Goal: Task Accomplishment & Management: Manage account settings

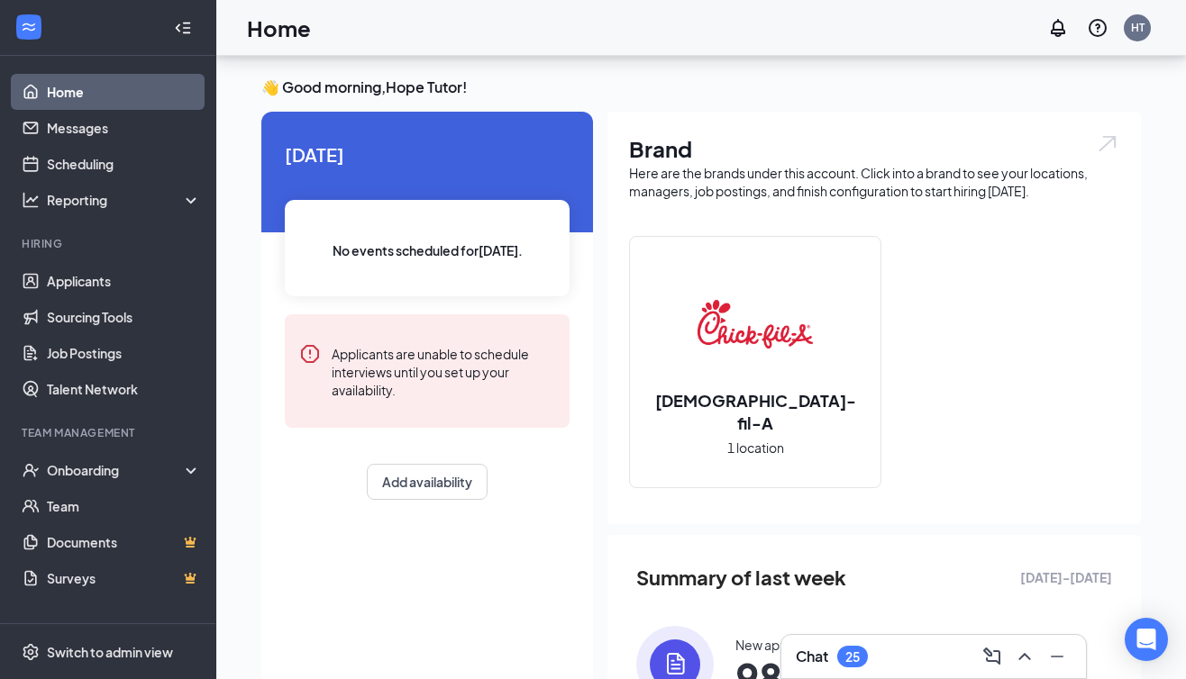
scroll to position [306, 0]
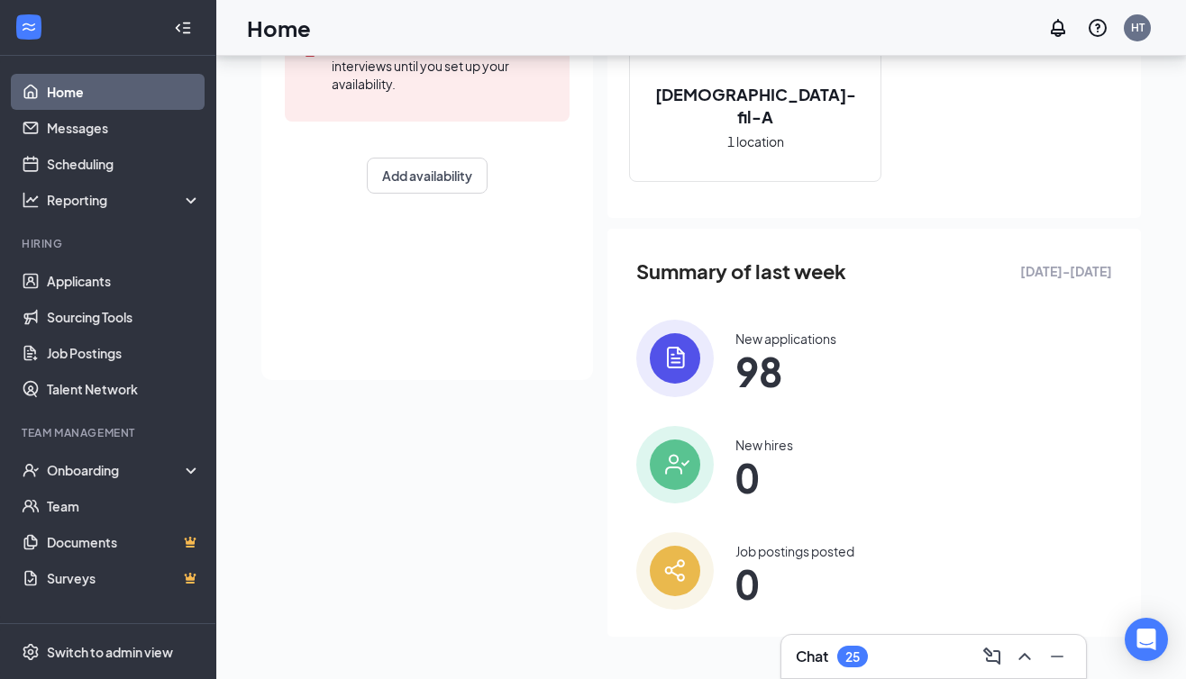
click at [772, 355] on span "98" at bounding box center [785, 371] width 101 height 32
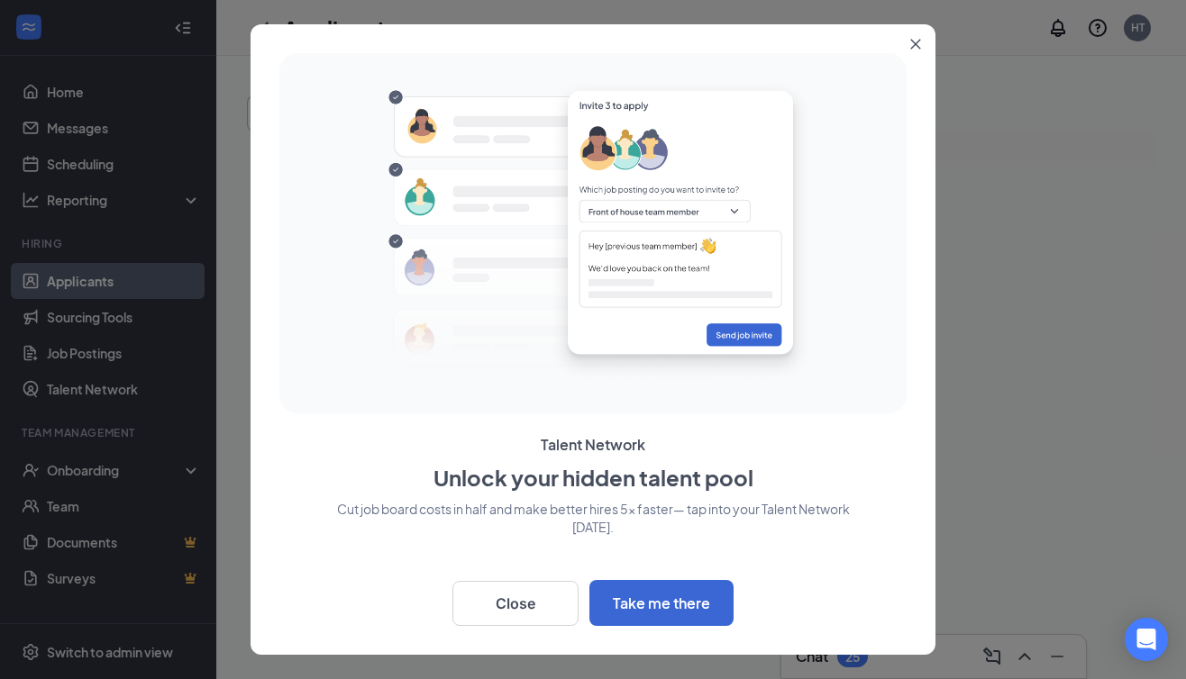
click at [494, 107] on icon "ChevronDown" at bounding box center [494, 113] width 14 height 14
click at [494, 106] on icon "ChevronUp" at bounding box center [494, 113] width 14 height 14
click at [411, 33] on icon "ChevronDown" at bounding box center [415, 28] width 22 height 22
click at [920, 41] on icon "Close" at bounding box center [915, 44] width 11 height 11
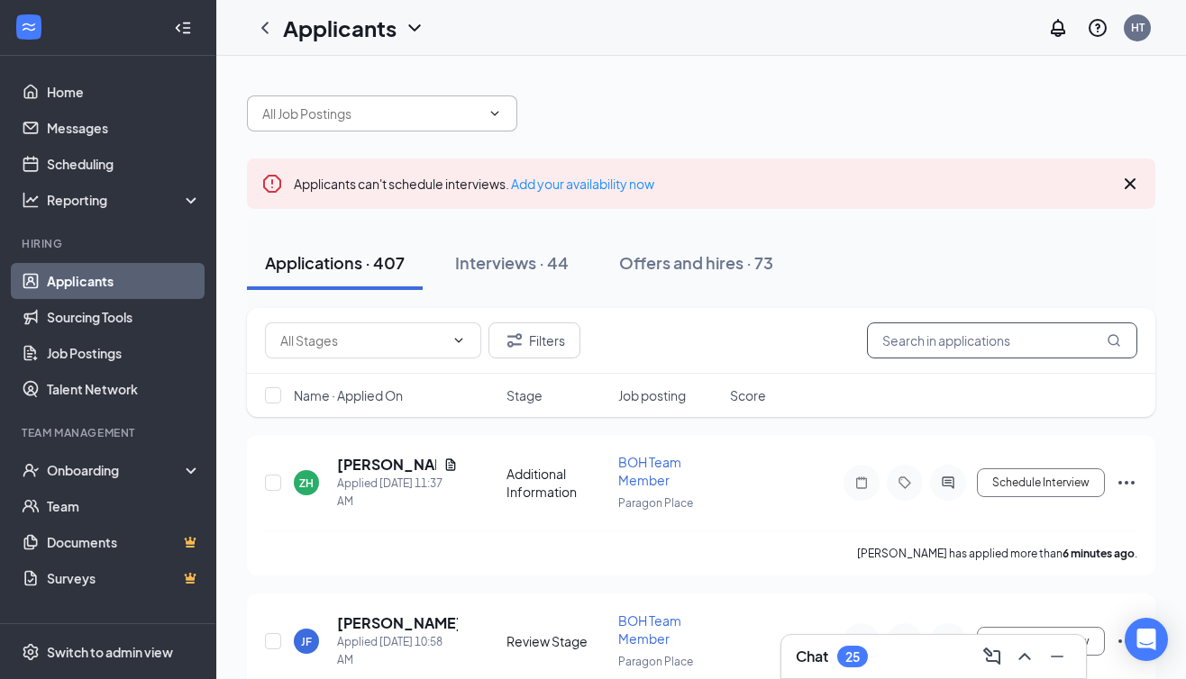
click at [917, 337] on input "text" at bounding box center [1002, 341] width 270 height 36
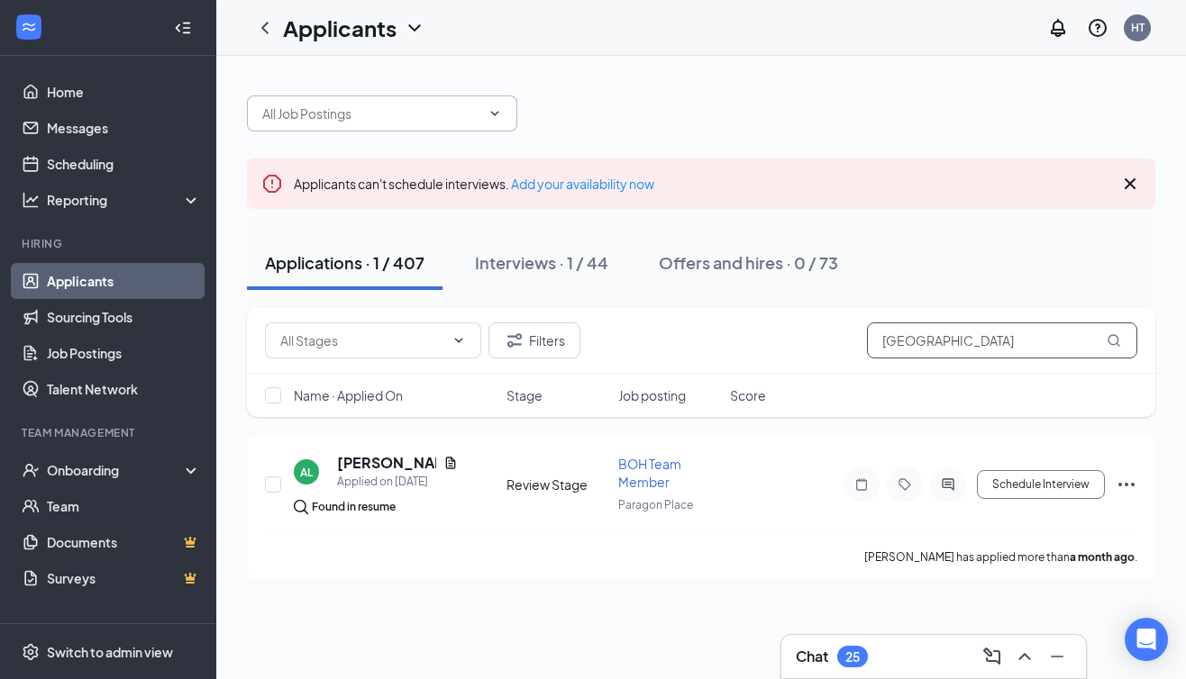
click at [935, 339] on input "[GEOGRAPHIC_DATA]" at bounding box center [1002, 341] width 270 height 36
drag, startPoint x: 935, startPoint y: 339, endPoint x: 842, endPoint y: 337, distance: 92.8
click at [842, 337] on div "Filters [GEOGRAPHIC_DATA]" at bounding box center [701, 341] width 872 height 36
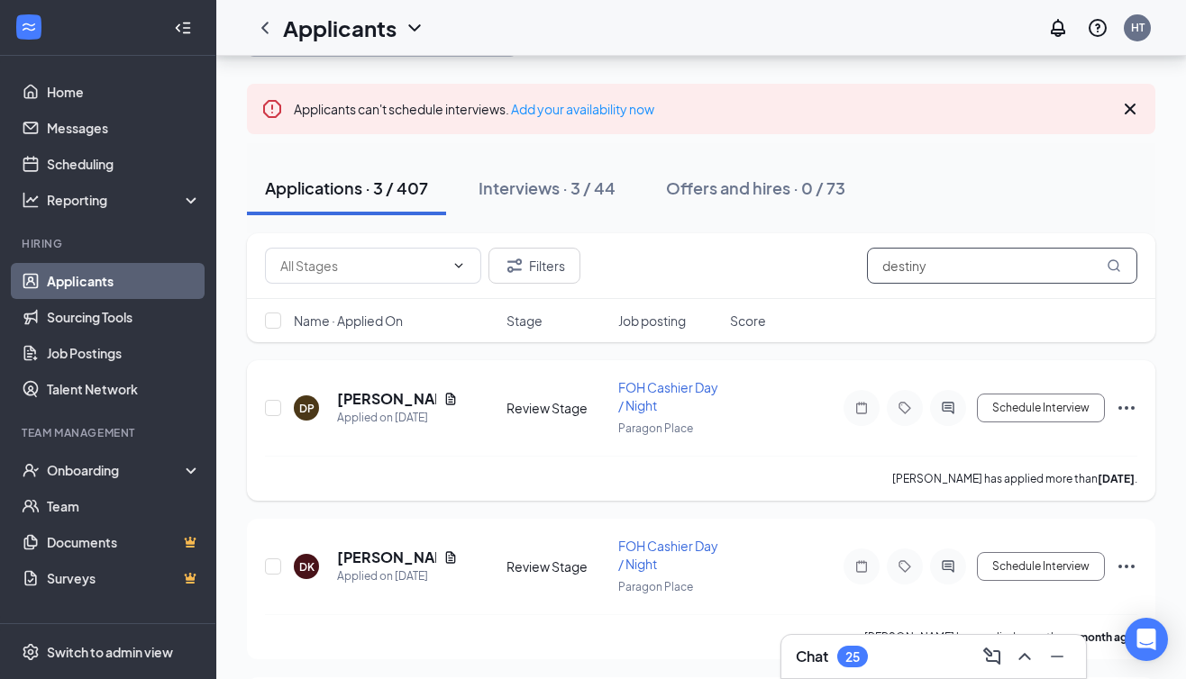
scroll to position [52, 0]
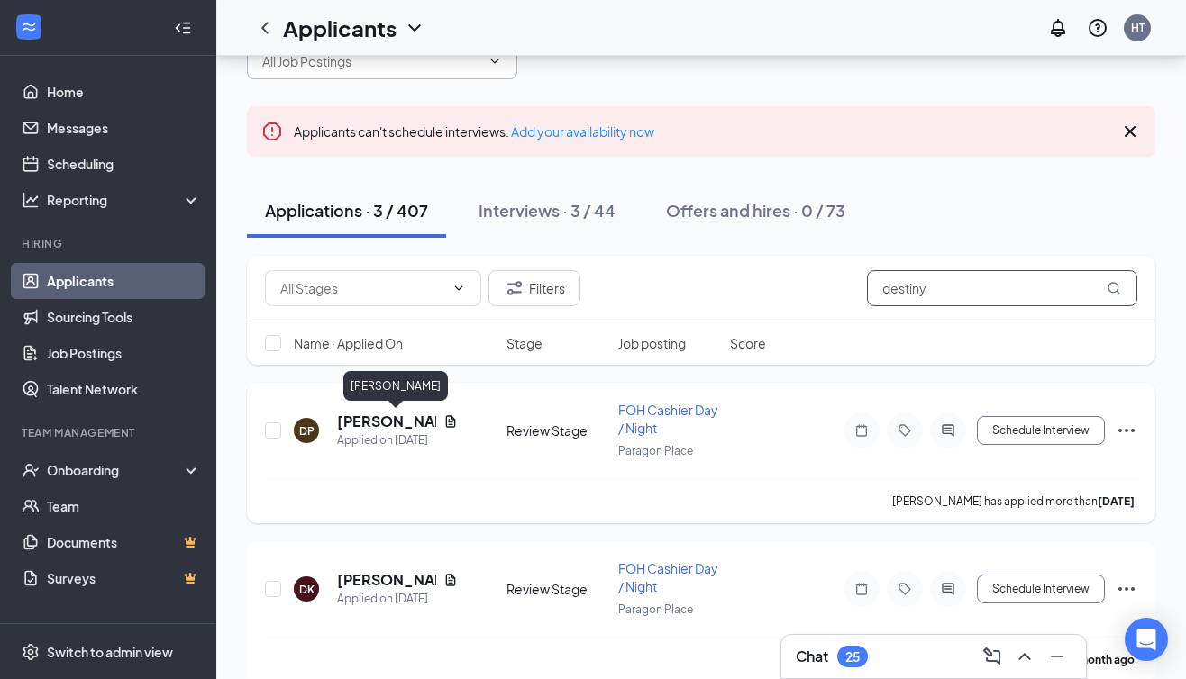
type input "destiny"
click at [360, 421] on h5 "[PERSON_NAME]" at bounding box center [386, 422] width 99 height 20
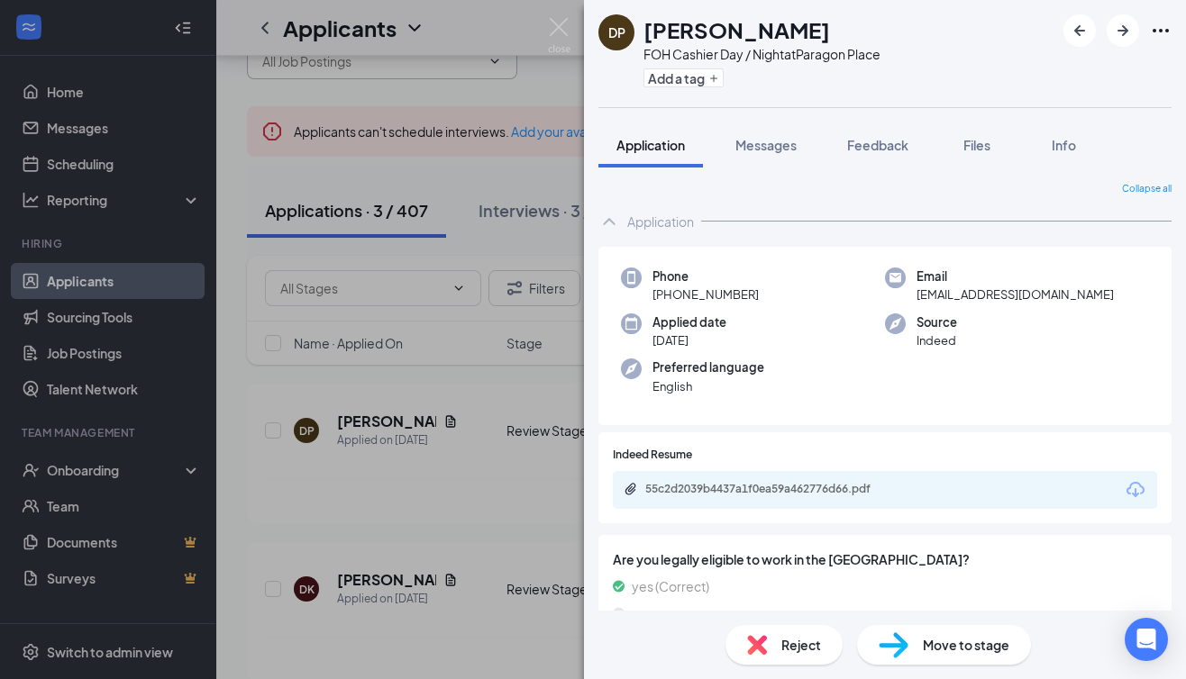
click at [386, 158] on div "DP [PERSON_NAME] FOH Cashier Day / Night at [GEOGRAPHIC_DATA] Add a tag Applica…" at bounding box center [593, 339] width 1186 height 679
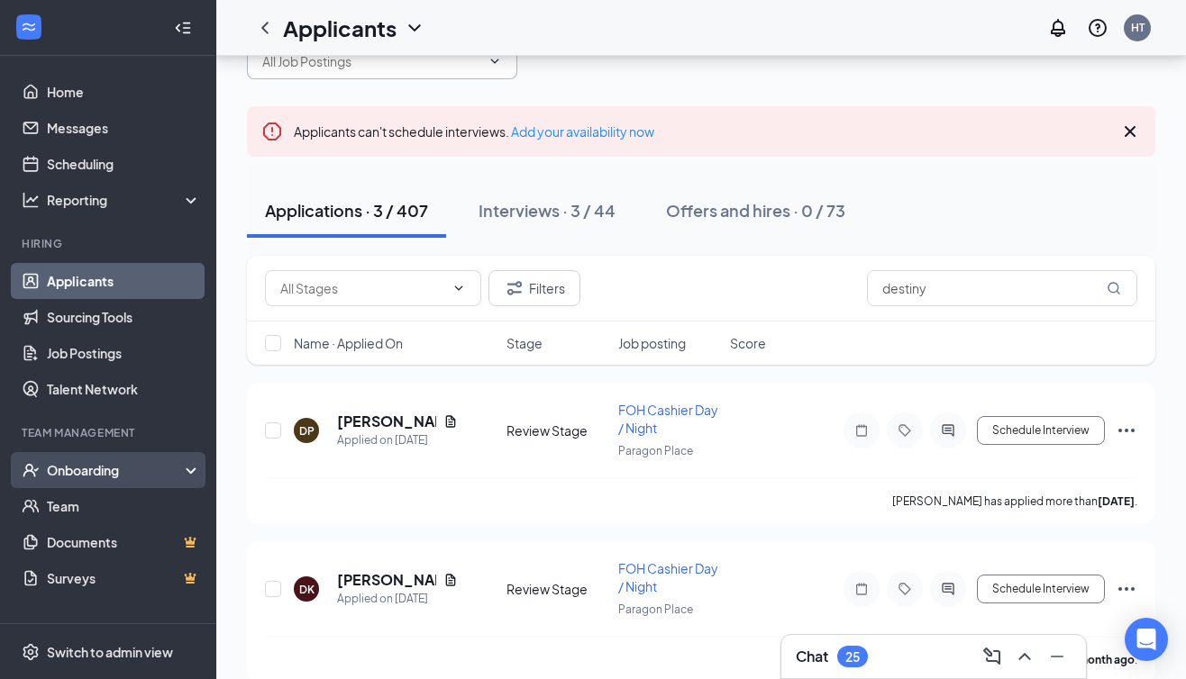
click at [65, 472] on div "Onboarding" at bounding box center [116, 470] width 139 height 18
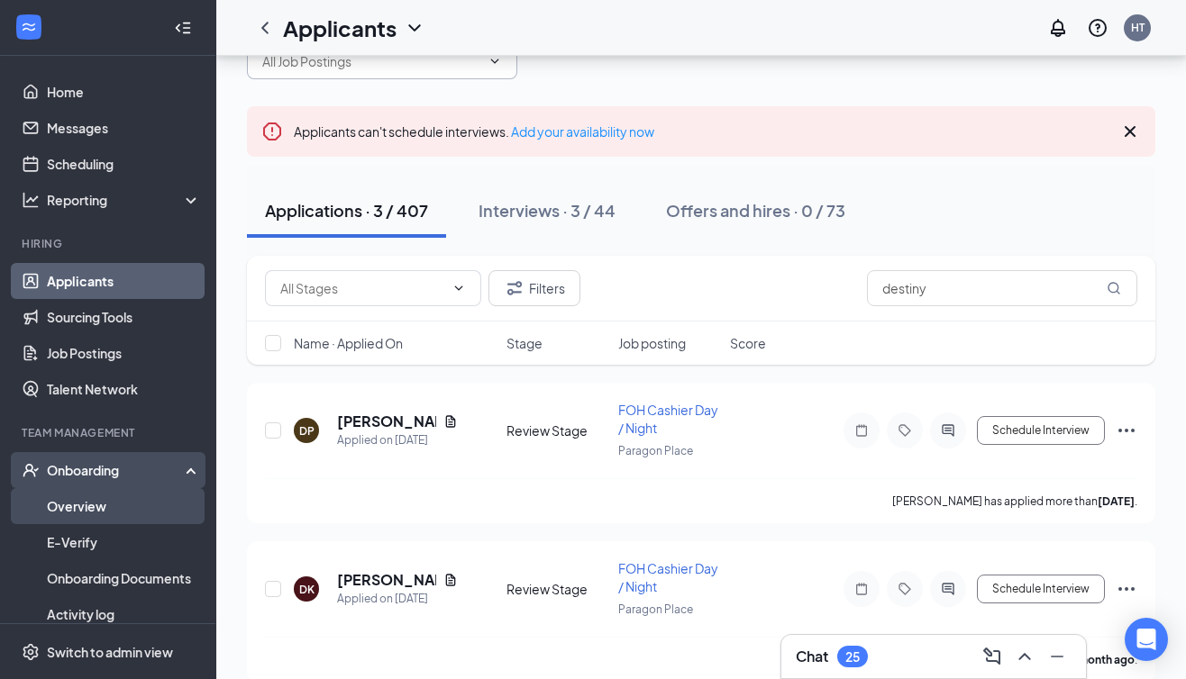
click at [74, 510] on link "Overview" at bounding box center [124, 506] width 154 height 36
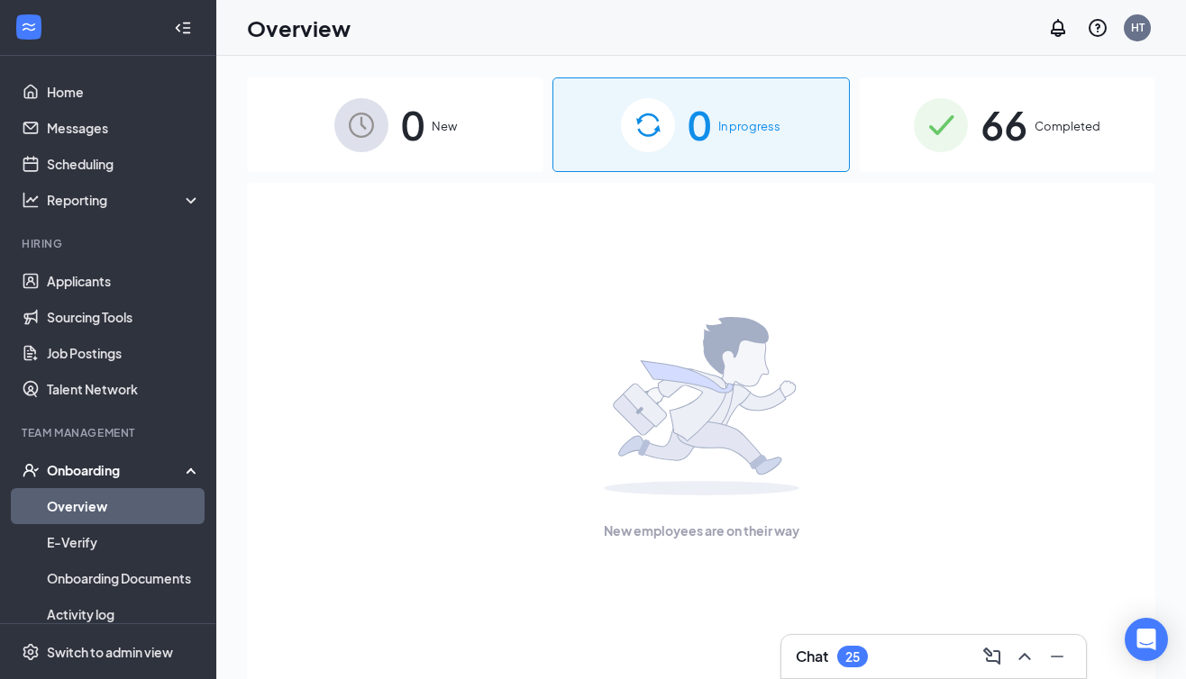
click at [447, 125] on span "New" at bounding box center [444, 126] width 25 height 18
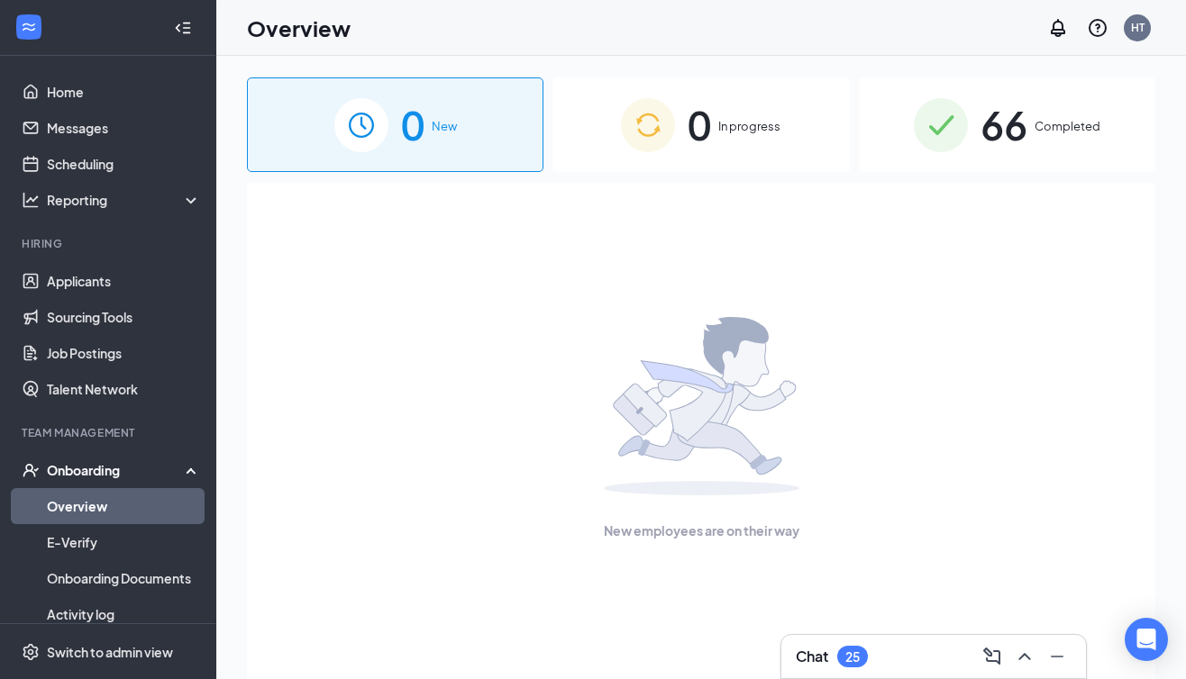
click at [674, 135] on img at bounding box center [648, 125] width 54 height 54
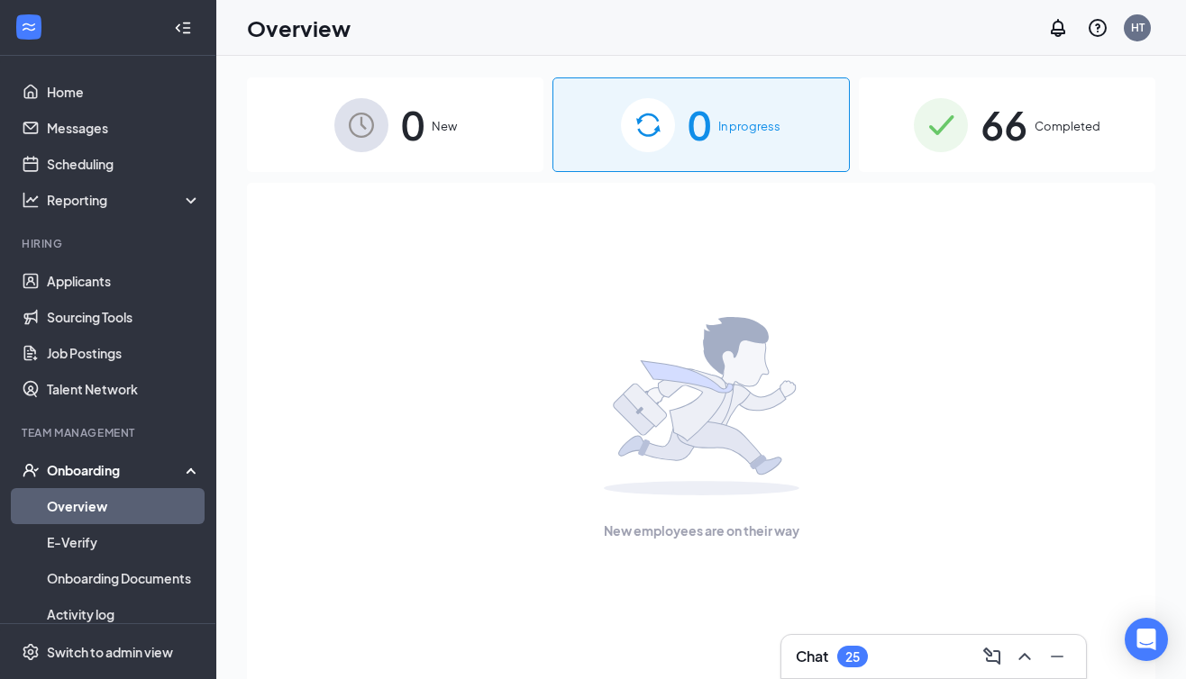
click at [427, 147] on div "0 New" at bounding box center [395, 124] width 296 height 95
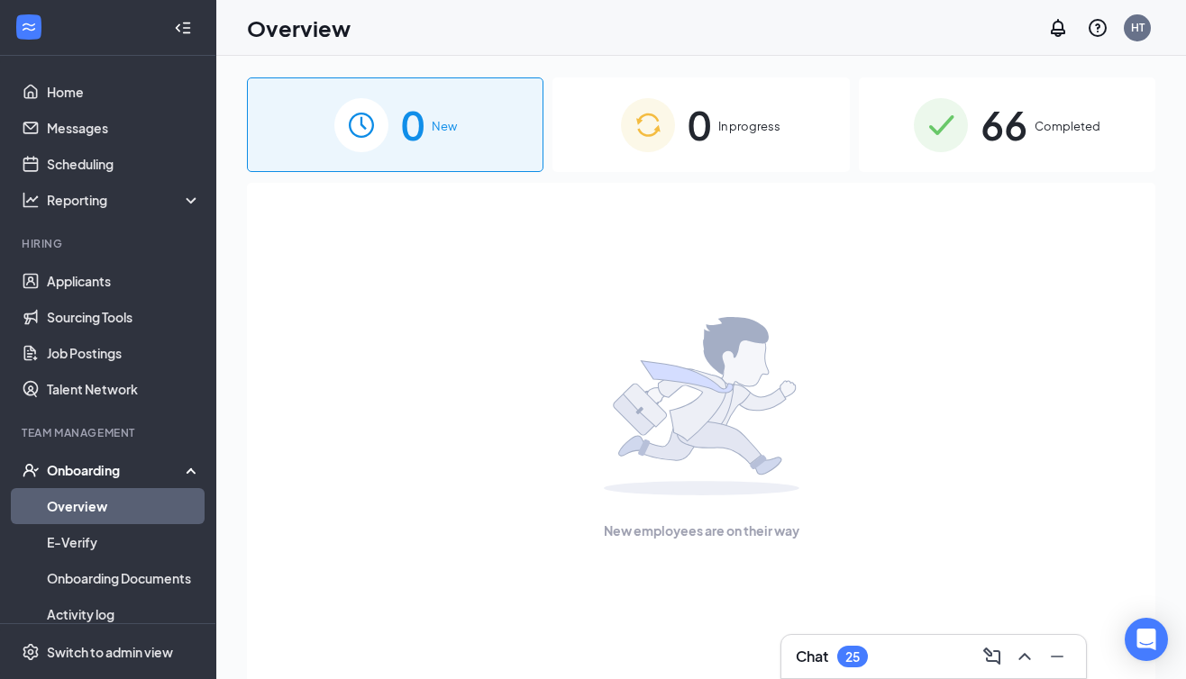
scroll to position [124, 0]
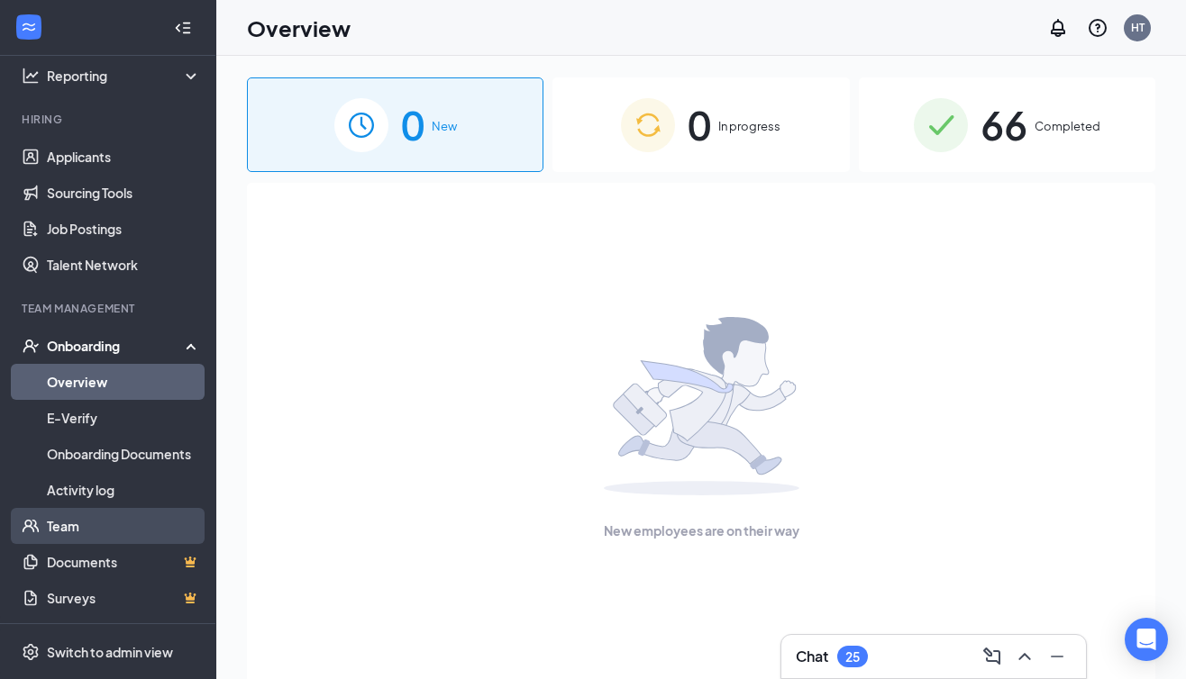
click at [67, 528] on link "Team" at bounding box center [124, 526] width 154 height 36
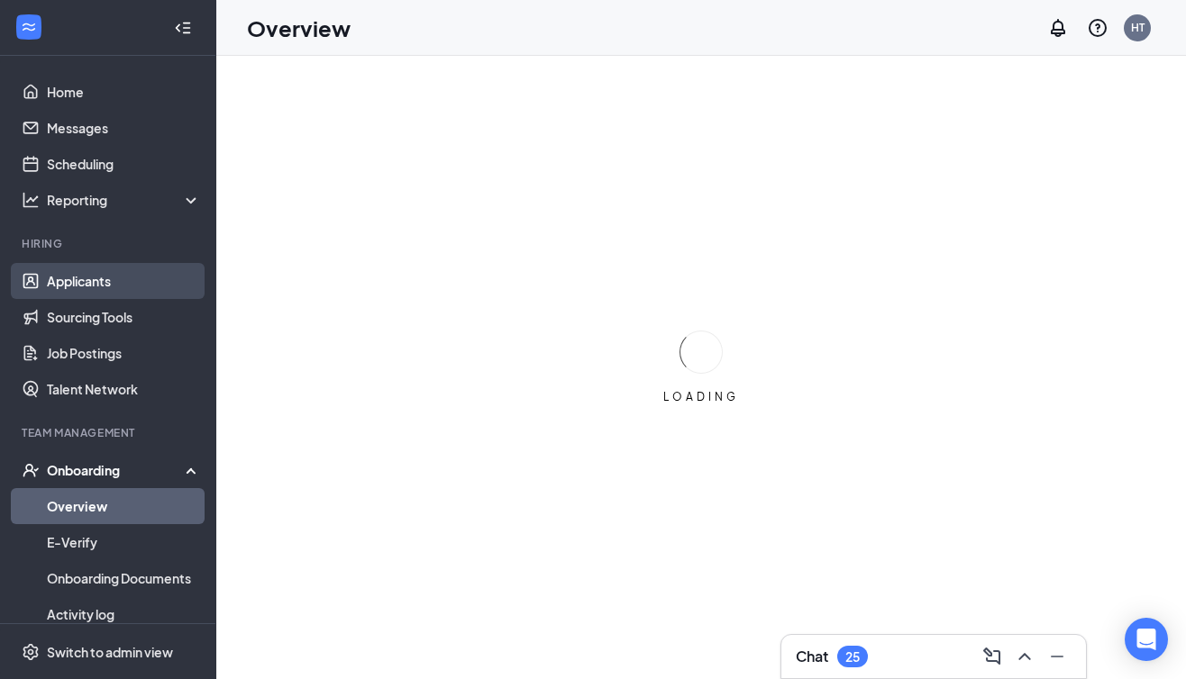
click at [91, 287] on link "Applicants" at bounding box center [124, 281] width 154 height 36
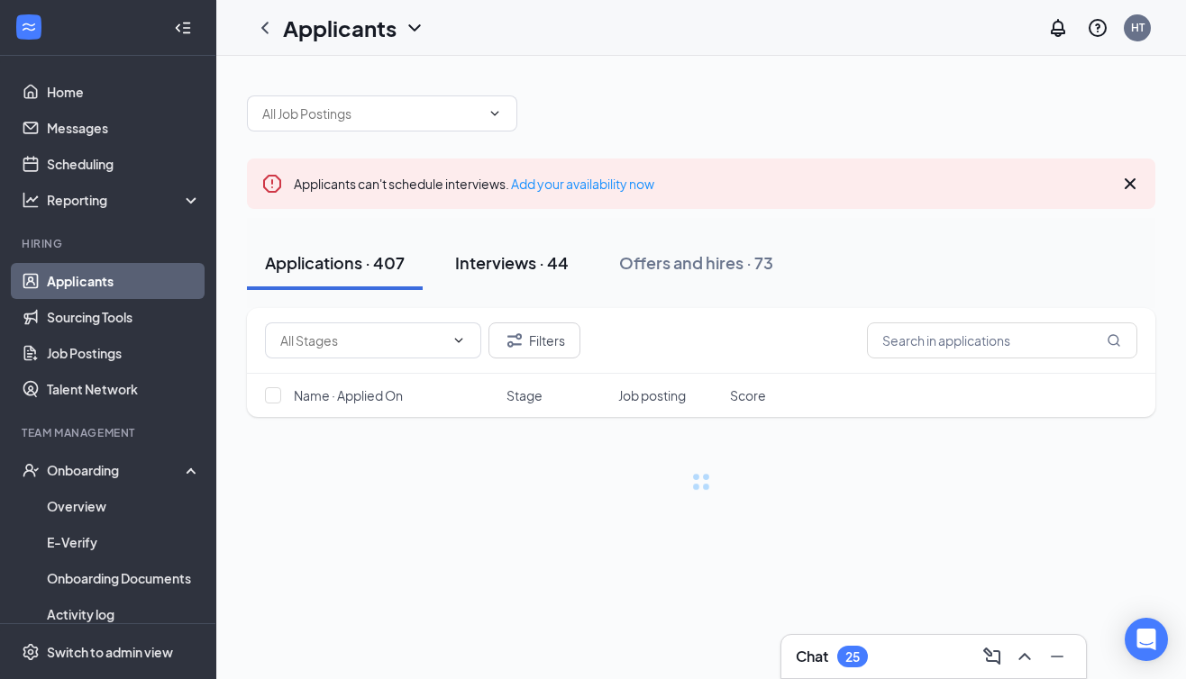
click at [522, 268] on div "Interviews · 44" at bounding box center [512, 262] width 114 height 23
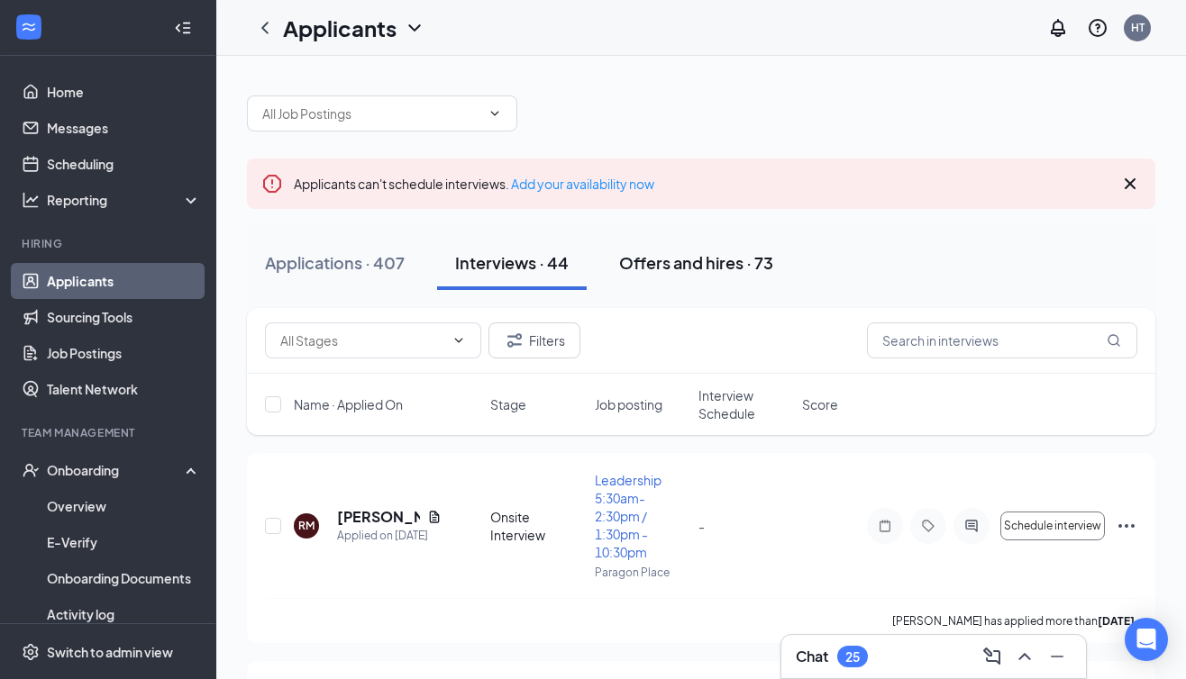
click at [724, 274] on button "Offers and hires · 73" at bounding box center [696, 263] width 190 height 54
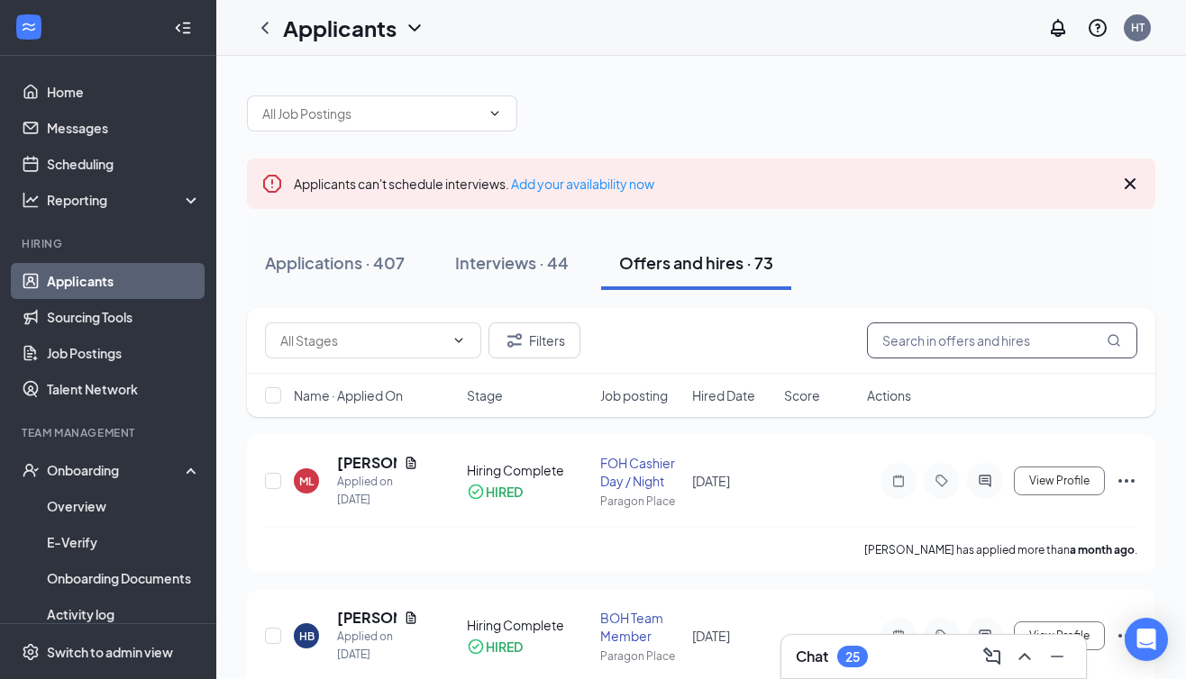
click at [915, 347] on input "text" at bounding box center [1002, 341] width 270 height 36
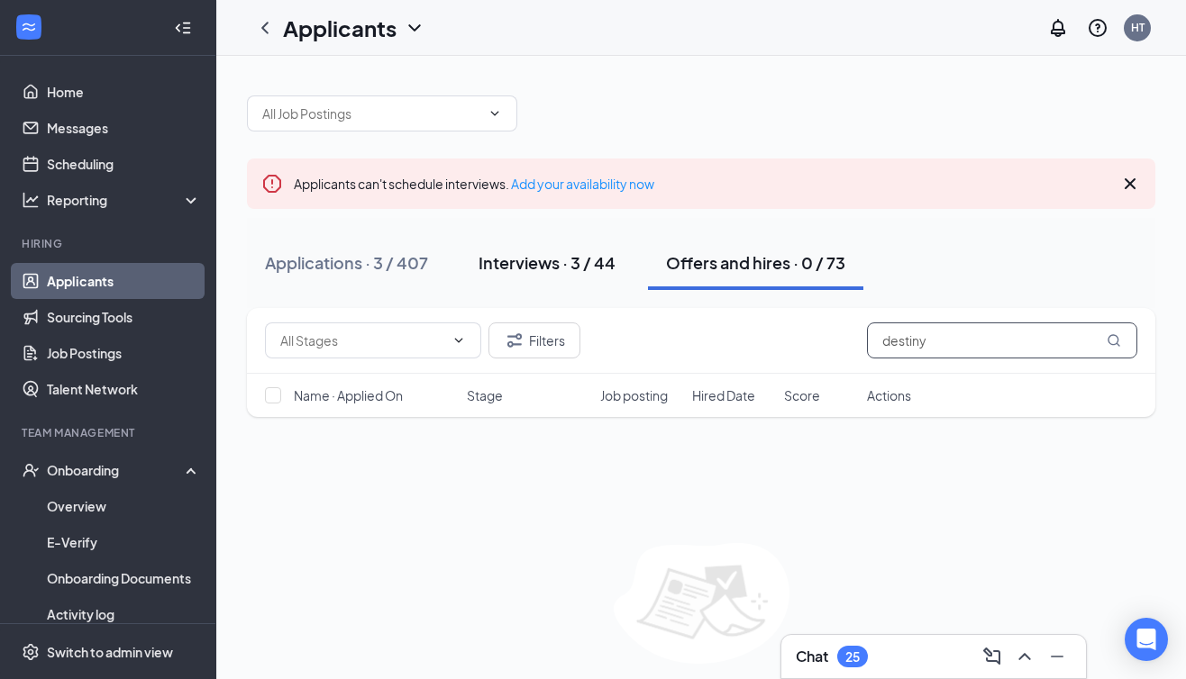
type input "destiny"
click at [559, 247] on button "Interviews · 3 / 44" at bounding box center [546, 263] width 173 height 54
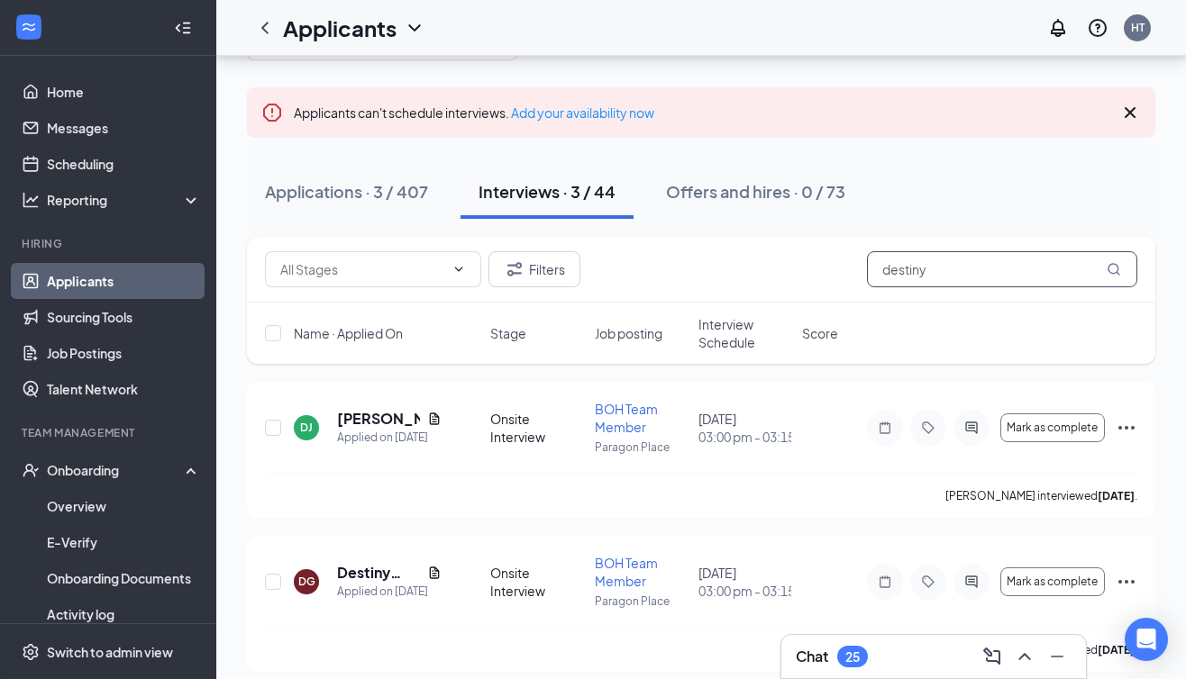
scroll to position [75, 0]
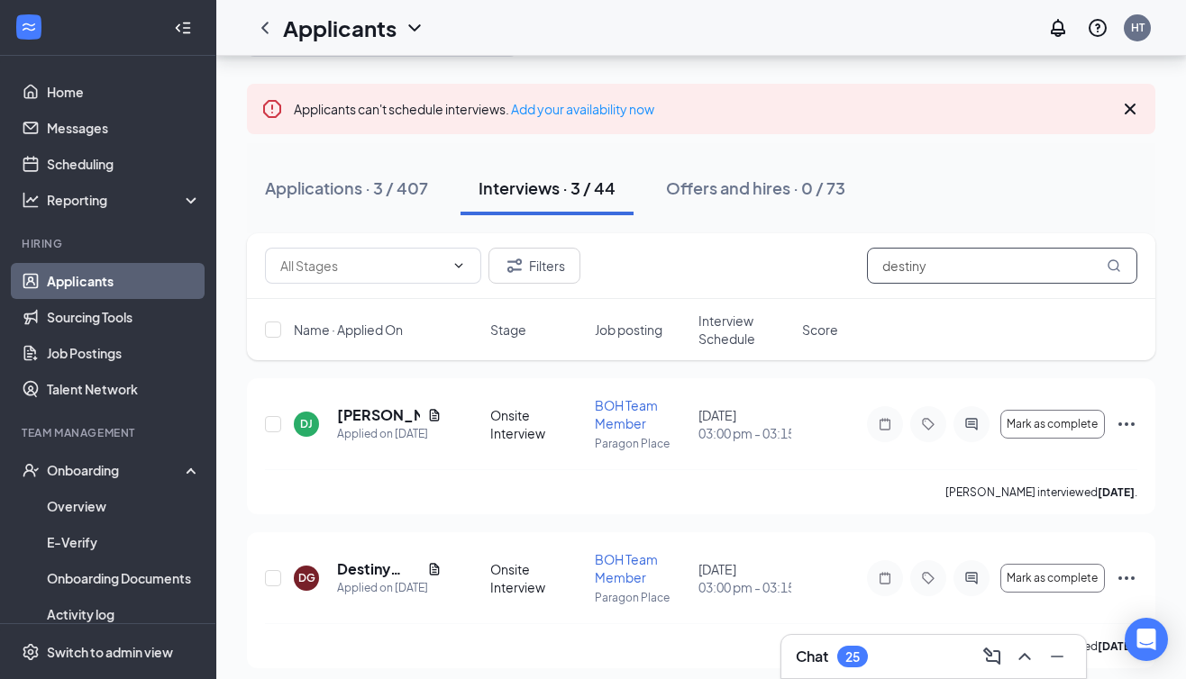
click at [953, 275] on input "destiny" at bounding box center [1002, 266] width 270 height 36
type input "destiny boston"
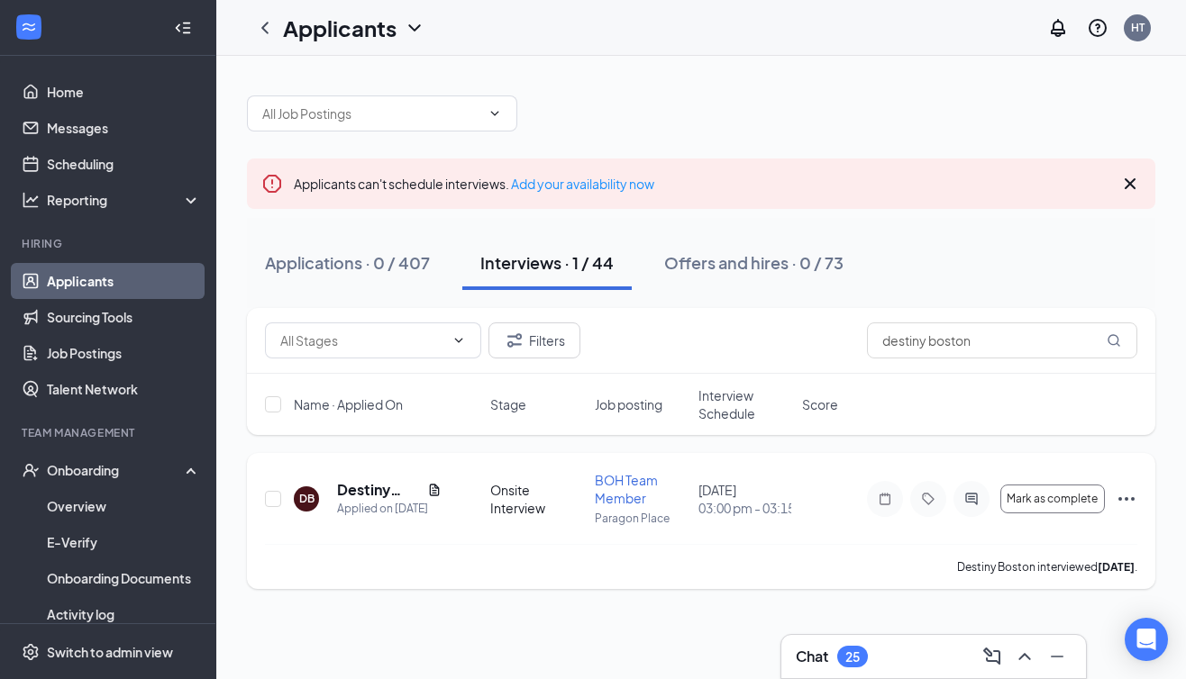
click at [1127, 502] on icon "Ellipses" at bounding box center [1126, 499] width 22 height 22
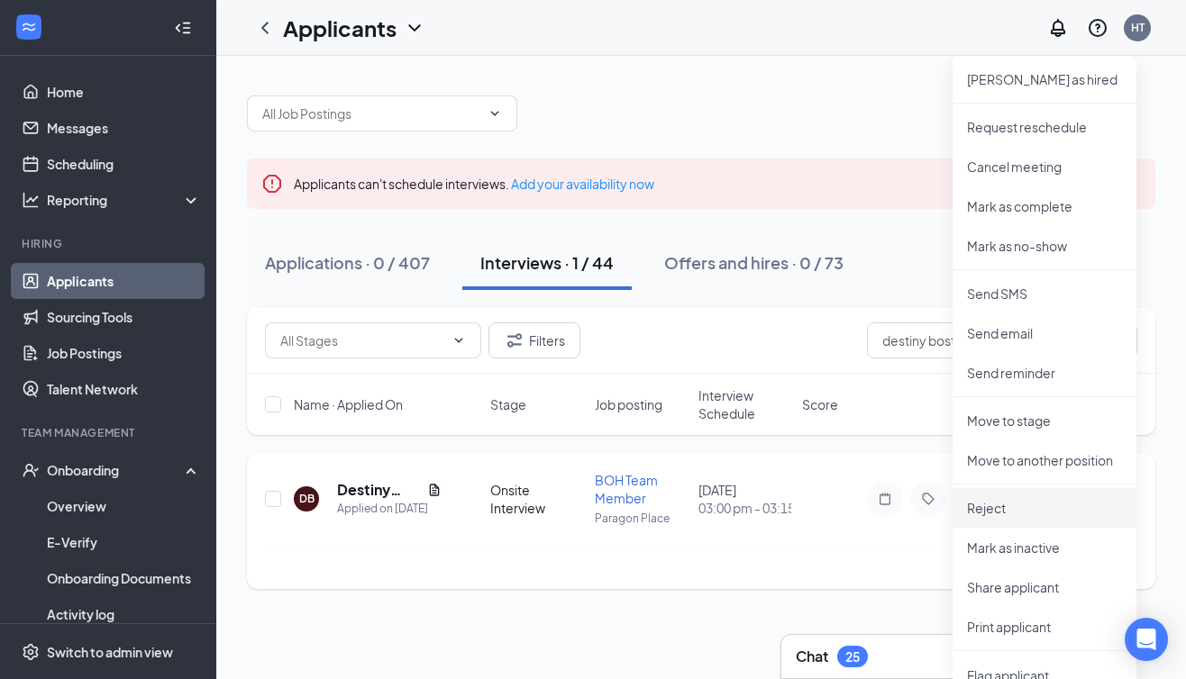
scroll to position [24, 0]
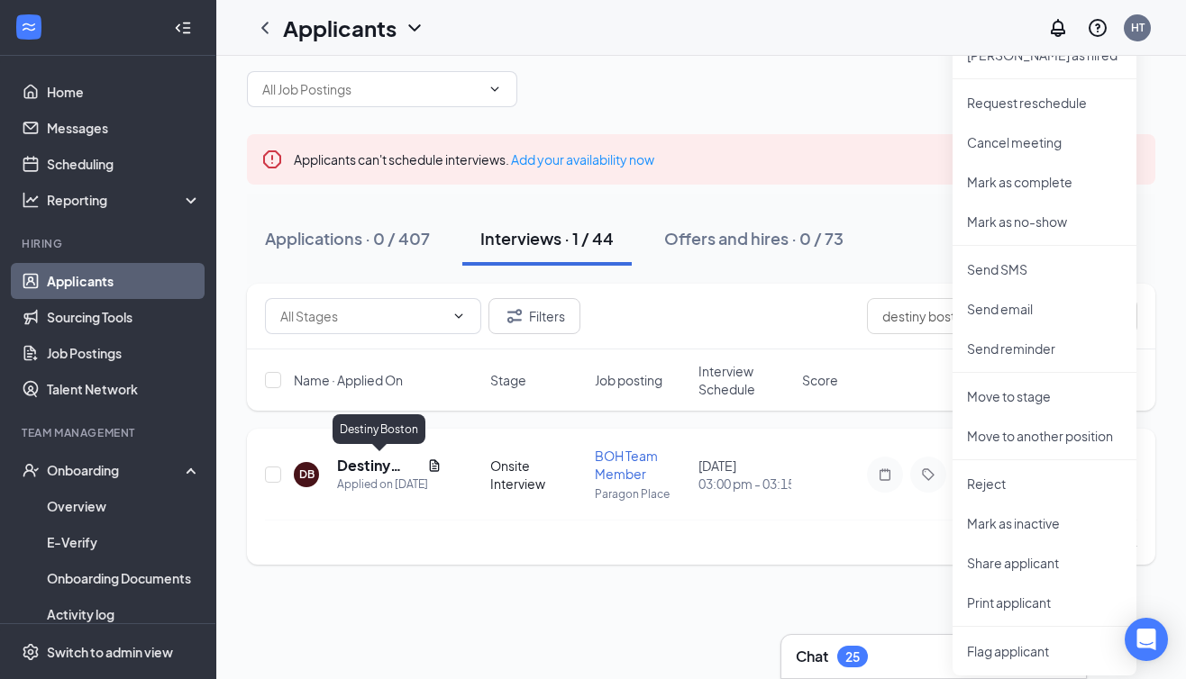
click at [363, 468] on div "DB Destiny Boston Applied on Jul 10 Onsite Interview BOH Team Member Paragon Pl…" at bounding box center [701, 497] width 908 height 136
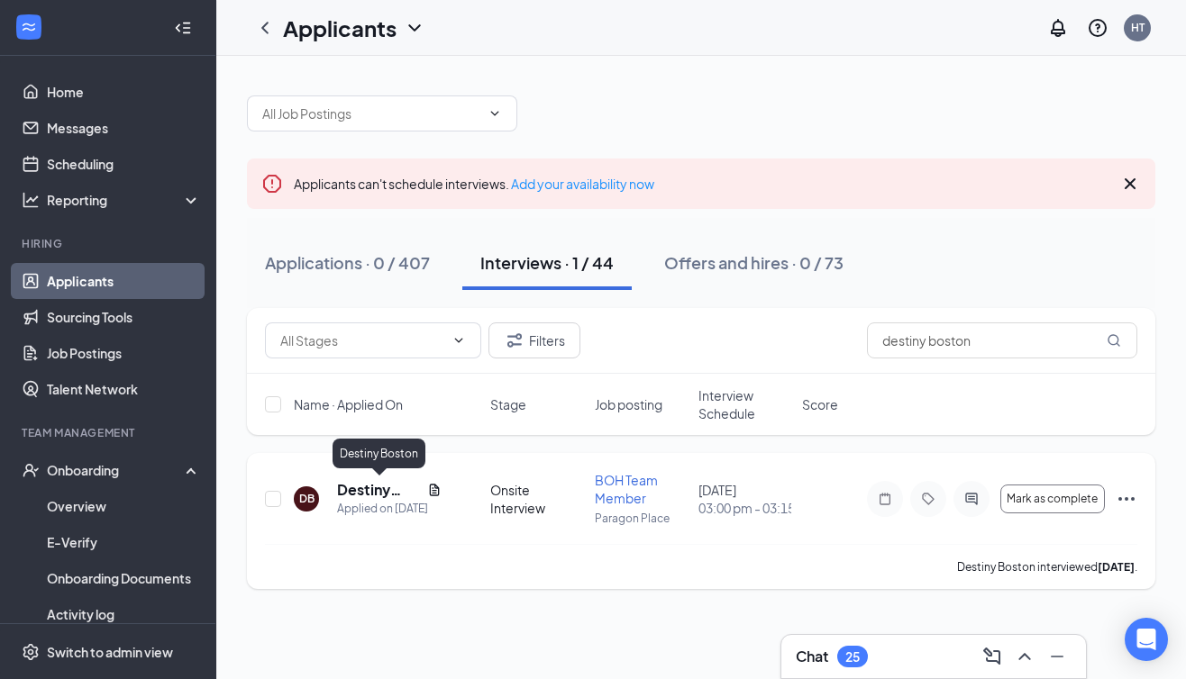
click at [360, 487] on h5 "Destiny Boston" at bounding box center [378, 490] width 83 height 20
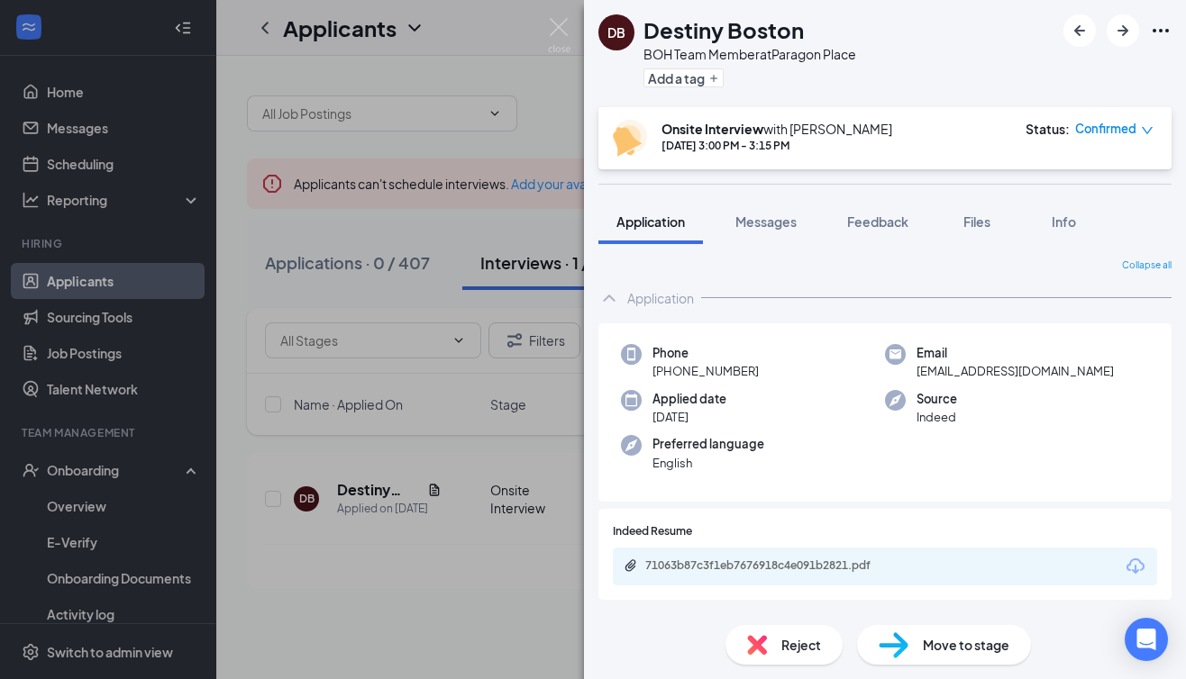
click at [979, 639] on span "Move to stage" at bounding box center [966, 645] width 86 height 20
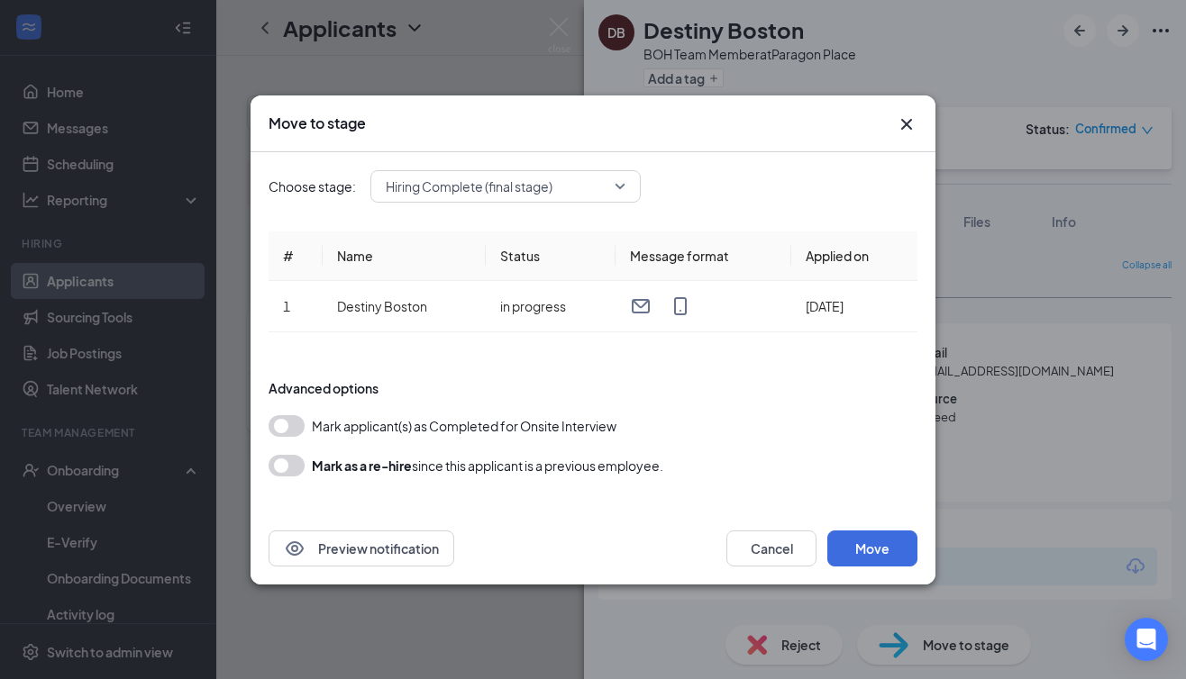
click at [591, 189] on span "Hiring Complete (final stage)" at bounding box center [497, 186] width 223 height 27
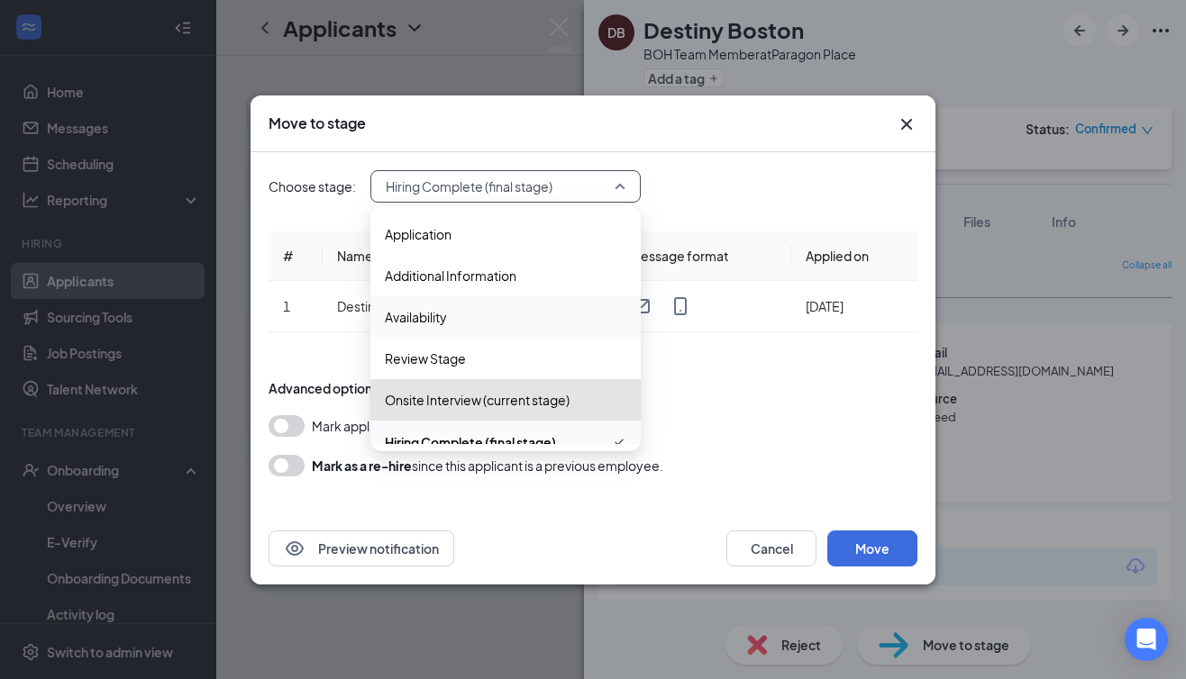
scroll to position [20, 0]
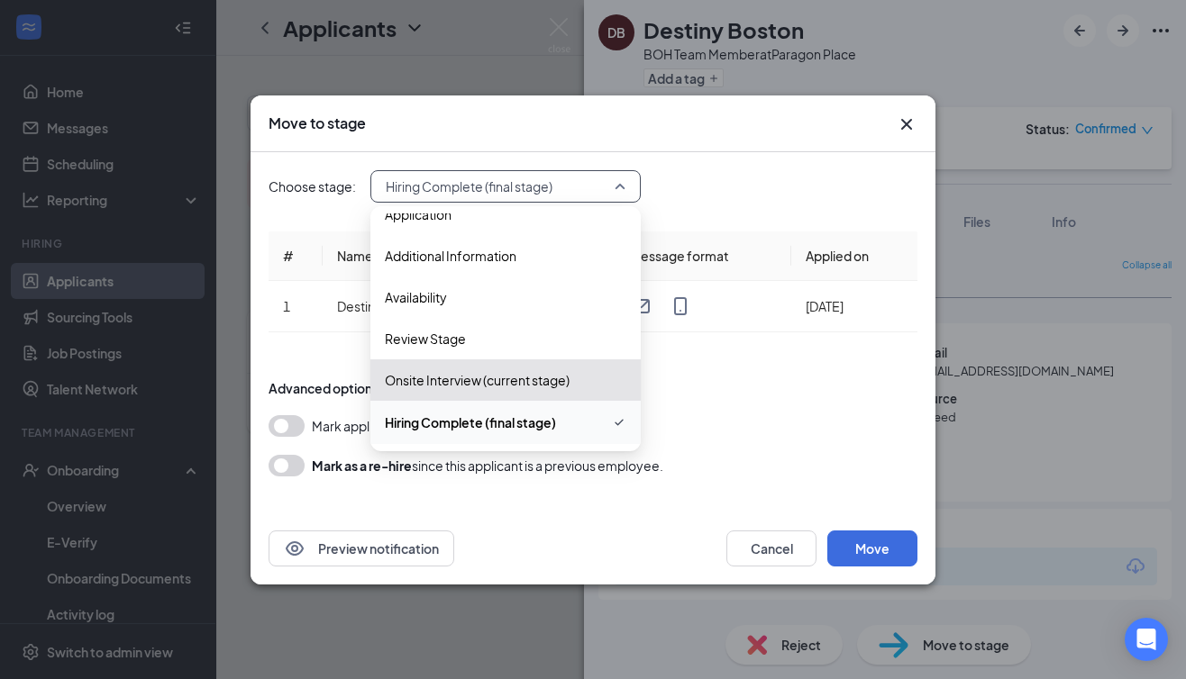
click at [706, 405] on form "Advanced options Mark applicant(s) as Completed for Onsite Interview Mark as a …" at bounding box center [592, 427] width 649 height 133
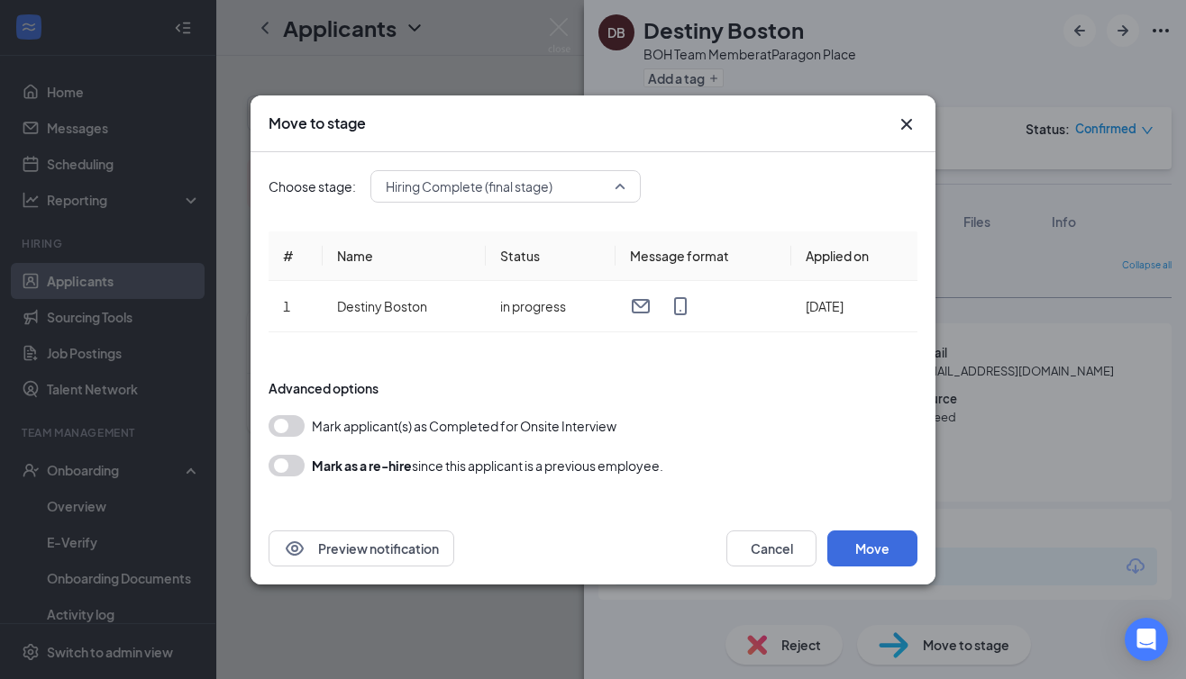
click at [602, 184] on span "Hiring Complete (final stage)" at bounding box center [497, 186] width 223 height 27
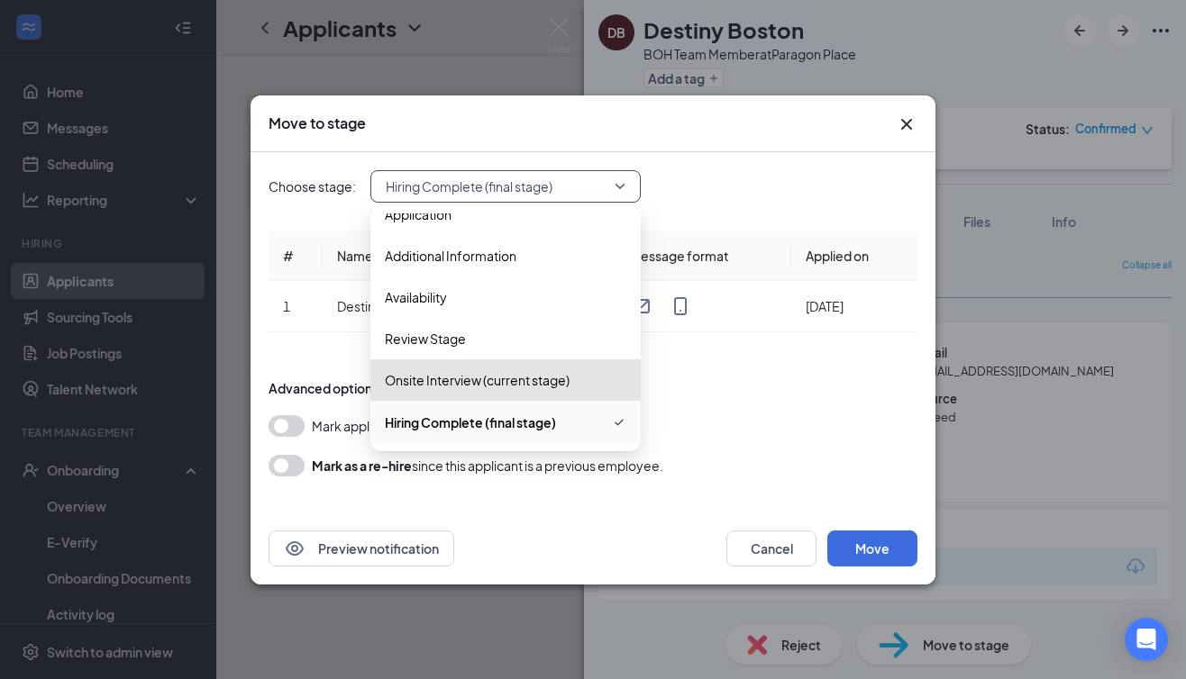
click at [602, 184] on span "Hiring Complete (final stage)" at bounding box center [497, 186] width 223 height 27
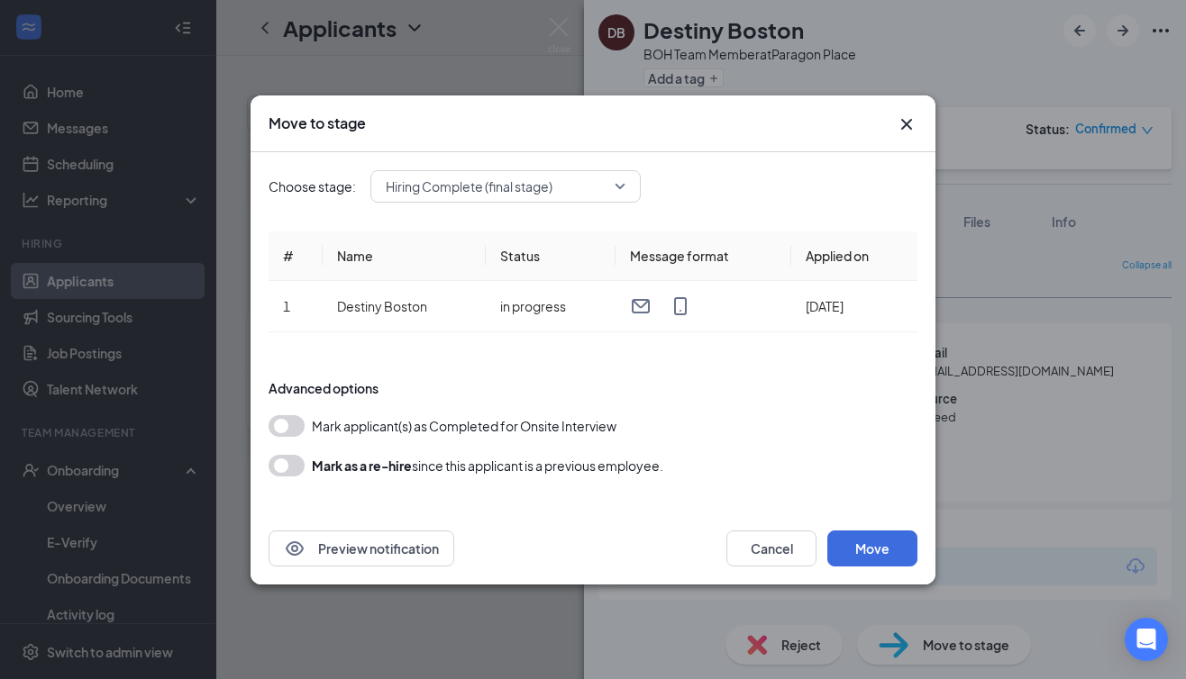
click at [912, 122] on icon "Cross" at bounding box center [907, 125] width 22 height 22
